Goal: Find specific page/section: Find specific page/section

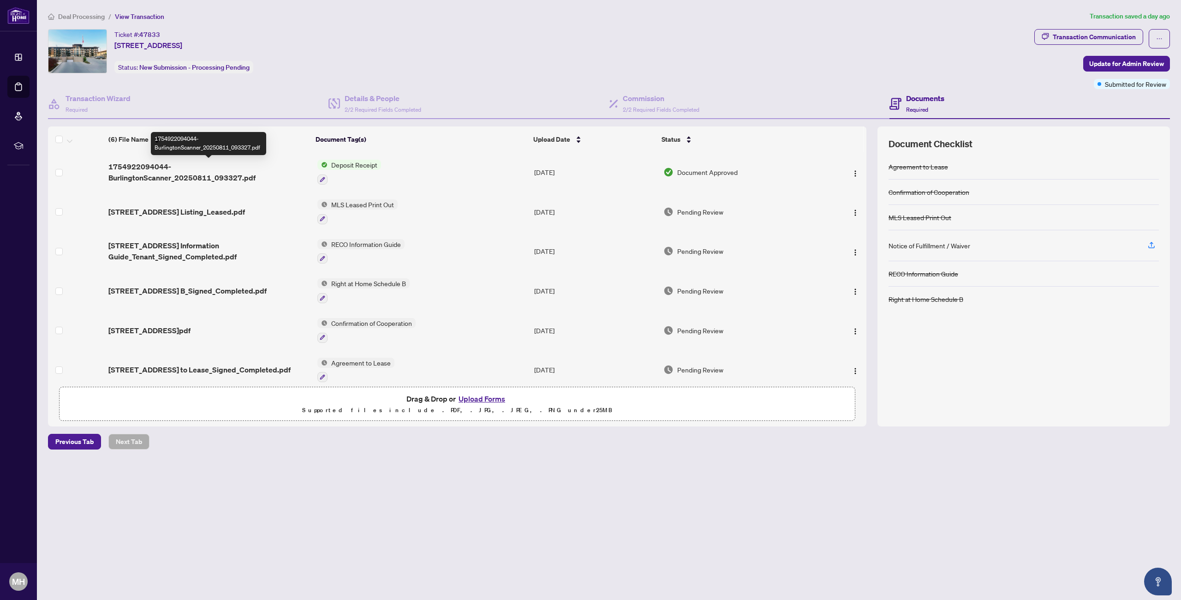
click at [177, 171] on span "1754922094044-BurlingtonScanner_20250811_093327.pdf" at bounding box center [208, 172] width 201 height 22
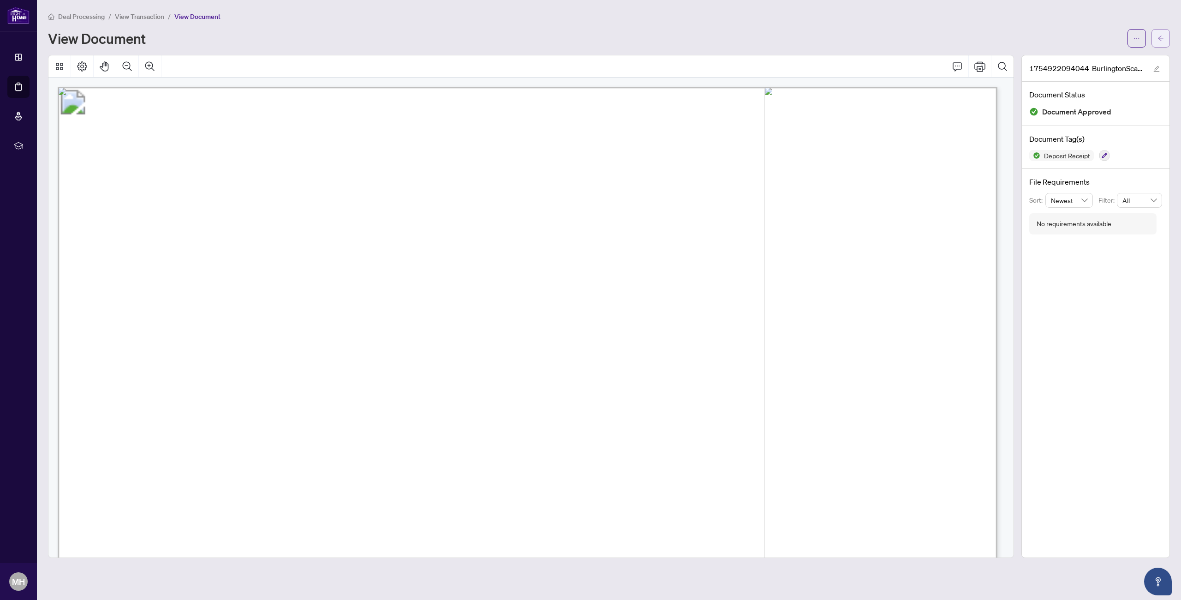
click at [1161, 38] on icon "arrow-left" at bounding box center [1161, 38] width 6 height 5
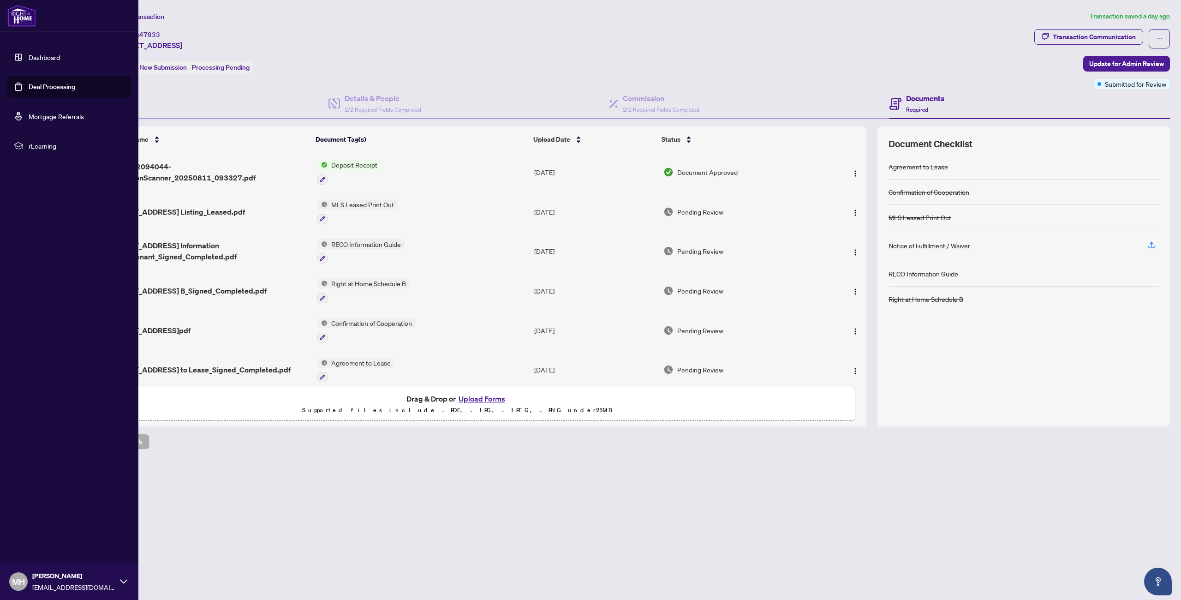
click at [45, 60] on link "Dashboard" at bounding box center [44, 57] width 31 height 8
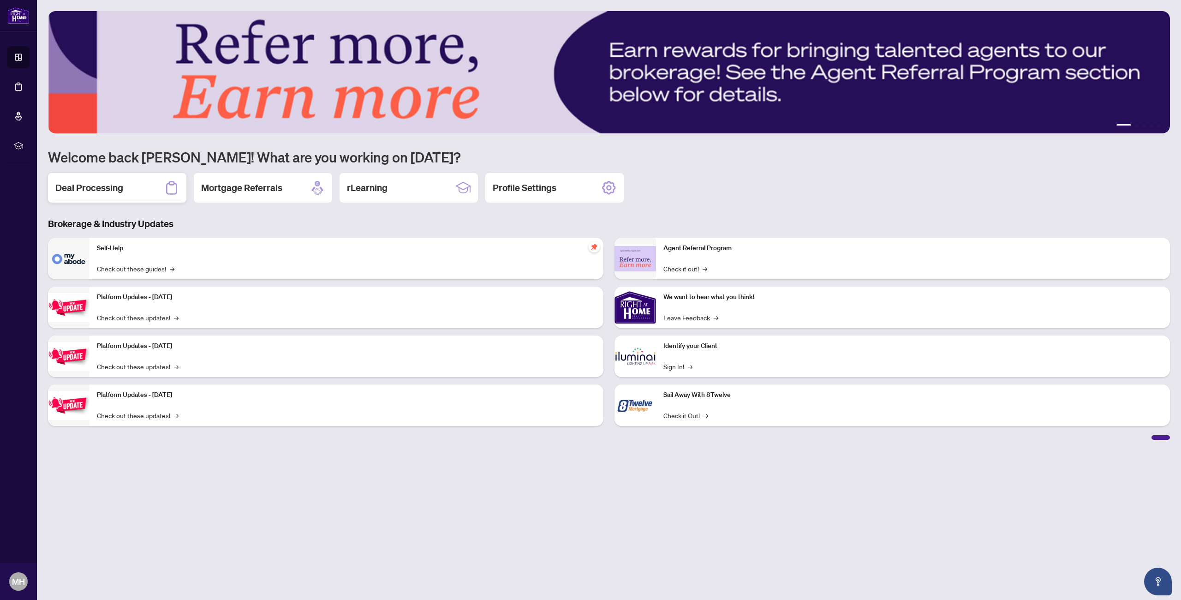
click at [84, 185] on h2 "Deal Processing" at bounding box center [89, 187] width 68 height 13
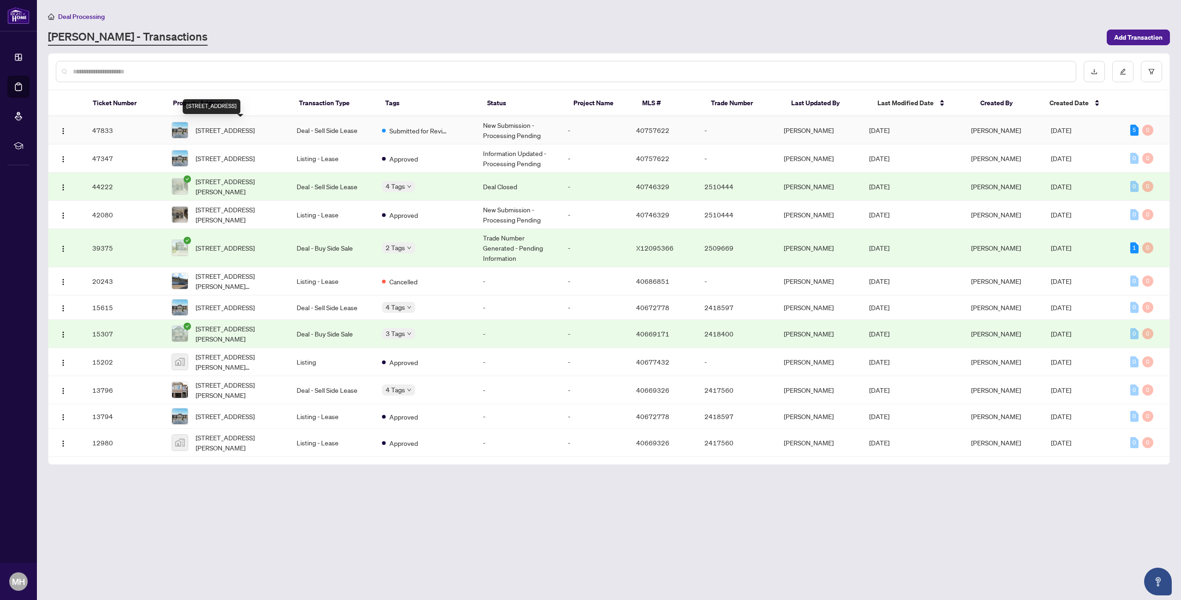
click at [255, 131] on span "[STREET_ADDRESS]" at bounding box center [225, 130] width 59 height 10
